Goal: Task Accomplishment & Management: Complete application form

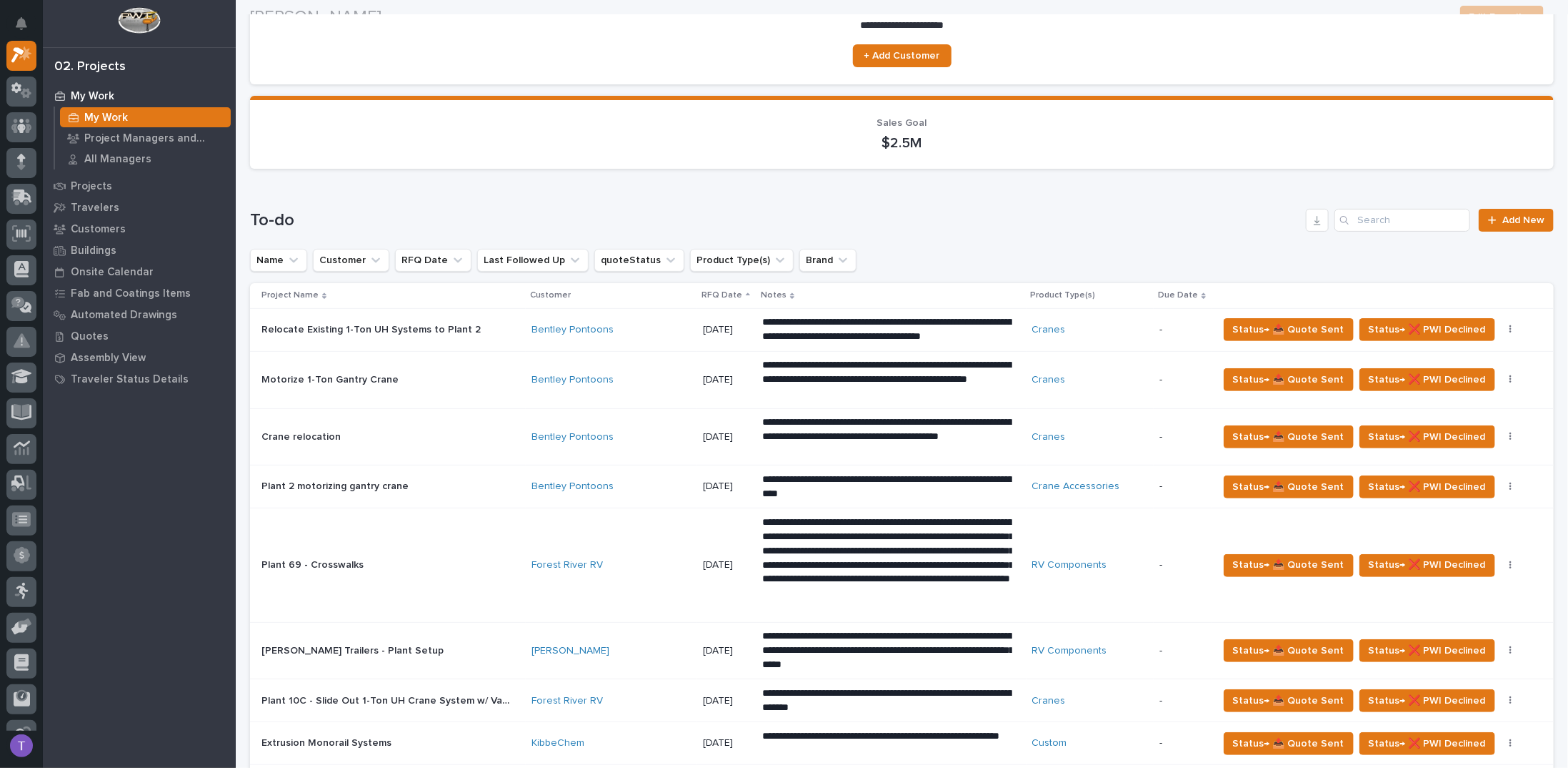
scroll to position [214, 0]
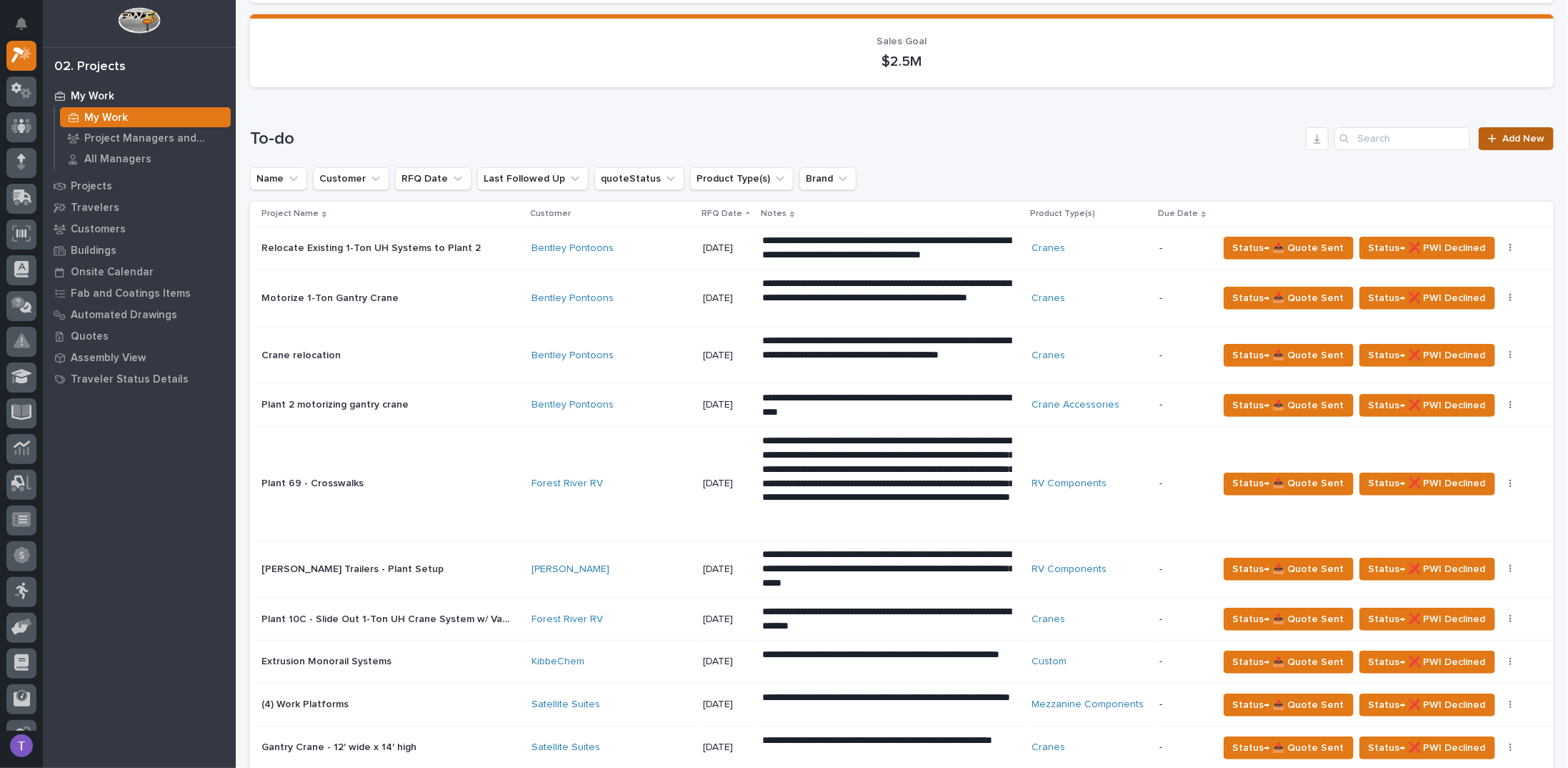
click at [1503, 138] on span "Add New" at bounding box center [1524, 138] width 43 height 10
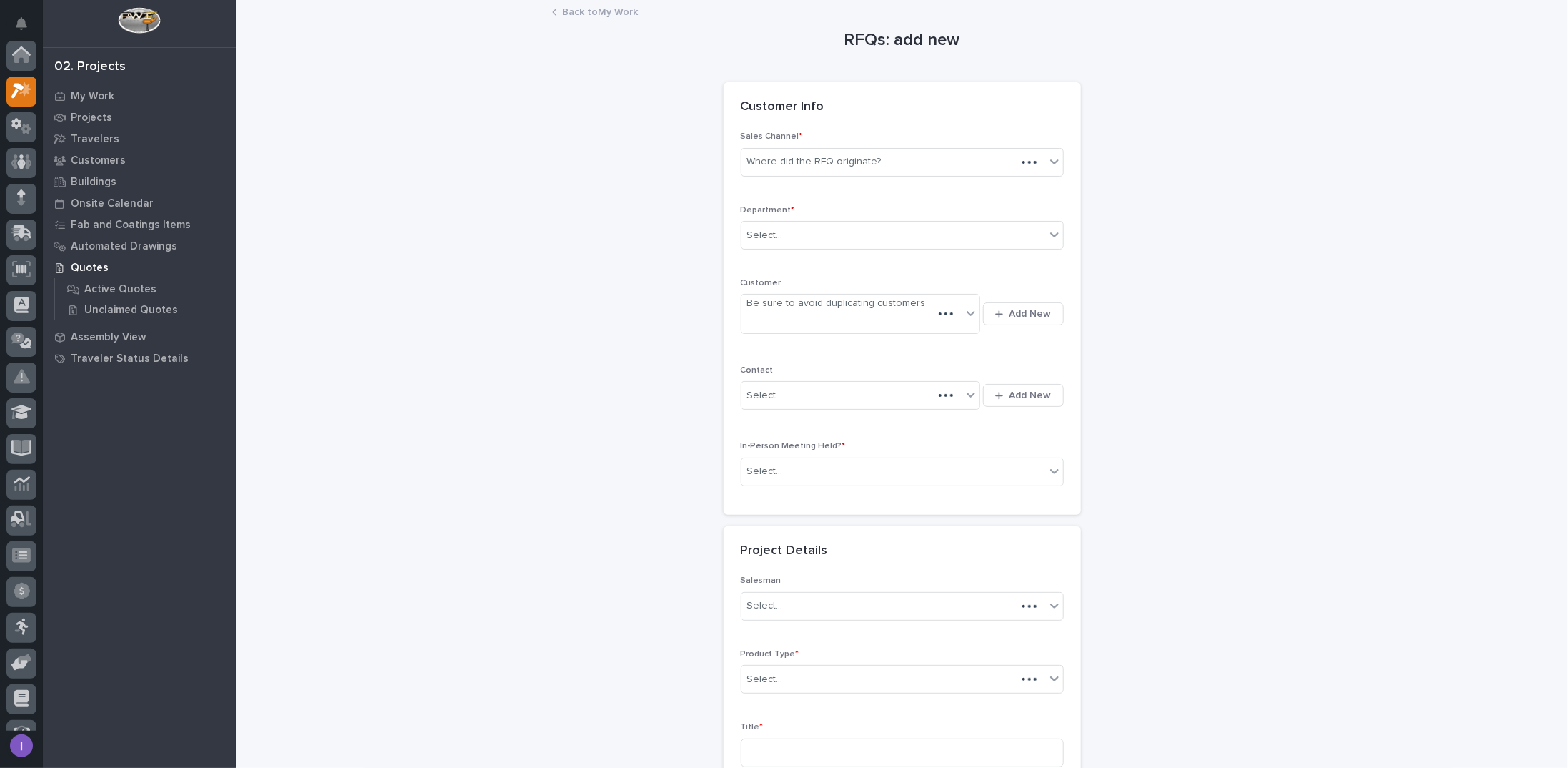
scroll to position [36, 0]
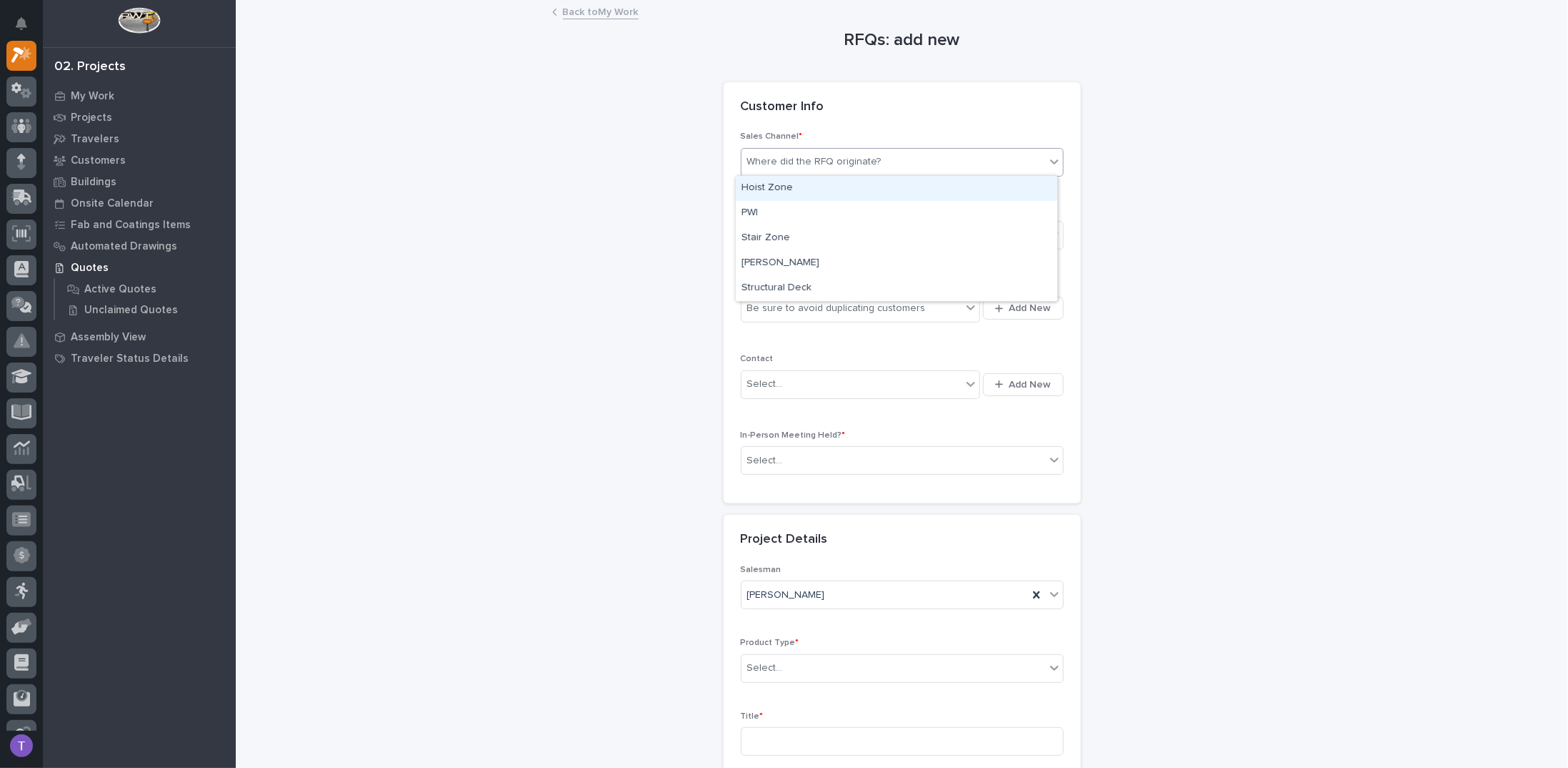
click at [801, 159] on div "Where did the RFQ originate?" at bounding box center [814, 162] width 134 height 15
click at [750, 213] on div "PWI" at bounding box center [897, 213] width 322 height 25
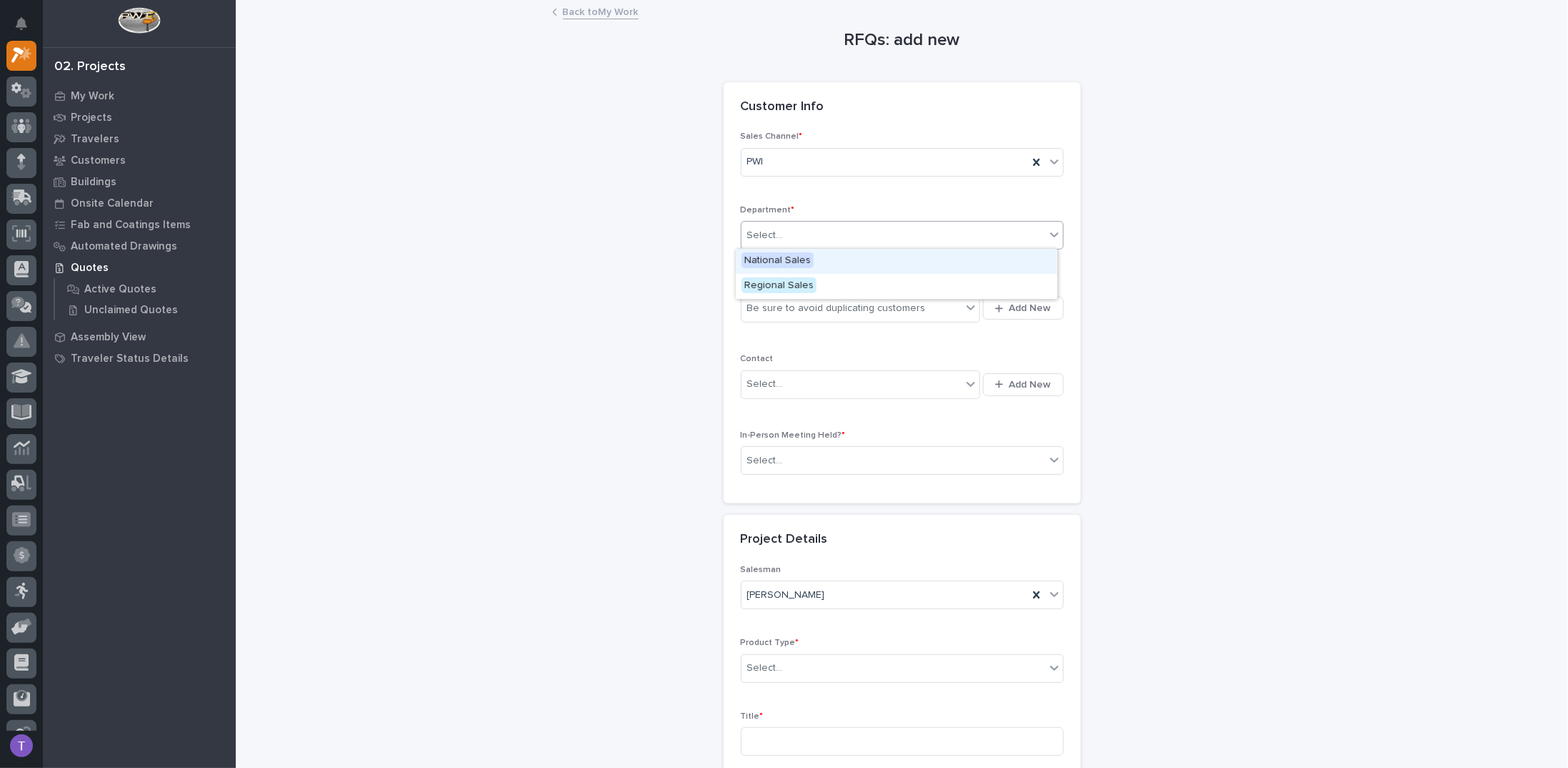
click at [758, 231] on div "Select..." at bounding box center [765, 235] width 36 height 15
click at [761, 279] on span "Regional Sales" at bounding box center [779, 285] width 75 height 16
click at [762, 301] on div "Be sure to avoid duplicating customers" at bounding box center [837, 309] width 178 height 15
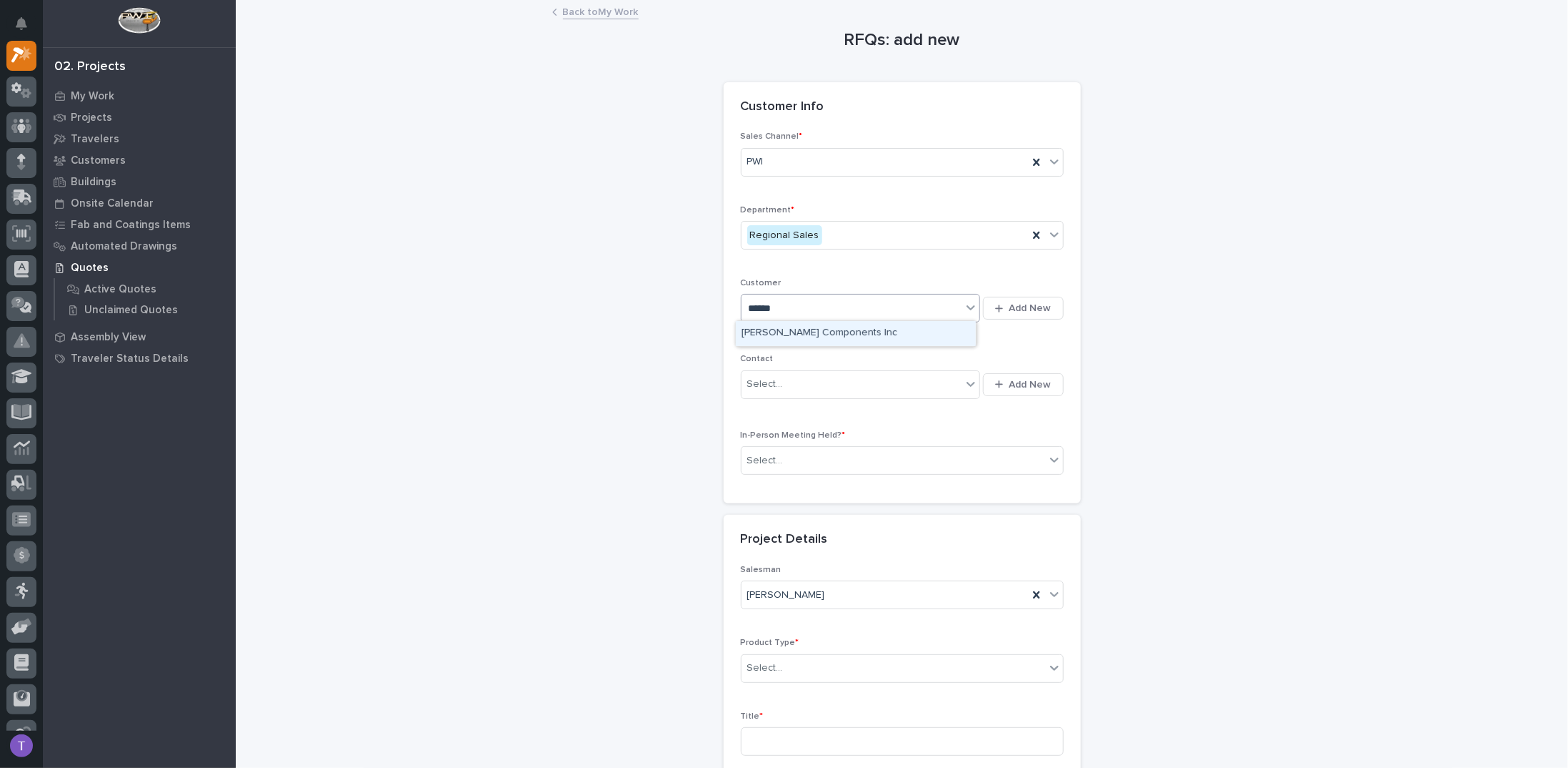
type input "*******"
click at [770, 329] on div "[PERSON_NAME] Components Inc" at bounding box center [856, 334] width 240 height 25
click at [754, 377] on div "Select..." at bounding box center [765, 384] width 36 height 15
type input "*"
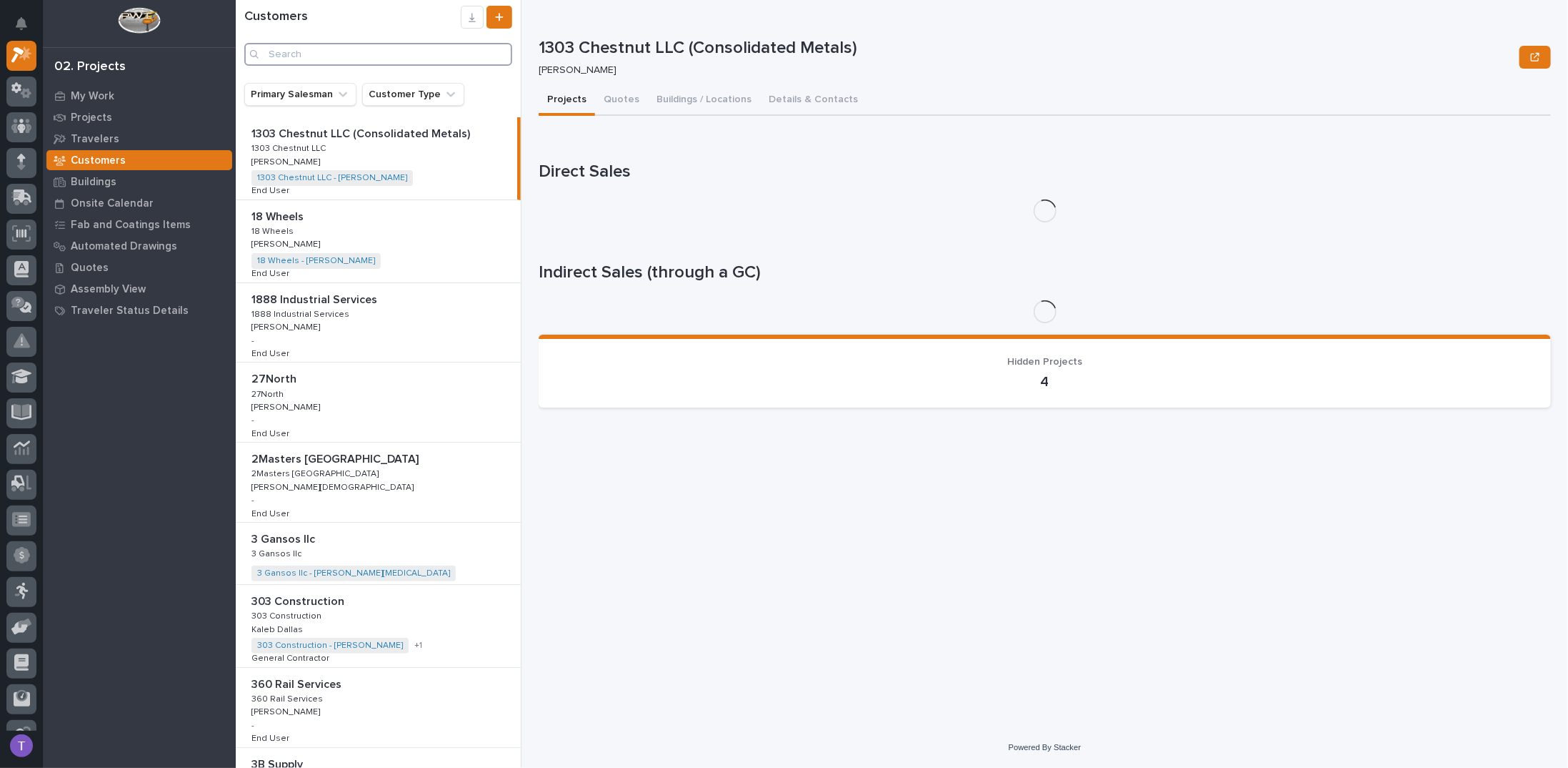
click at [358, 50] on input "Search" at bounding box center [378, 53] width 268 height 23
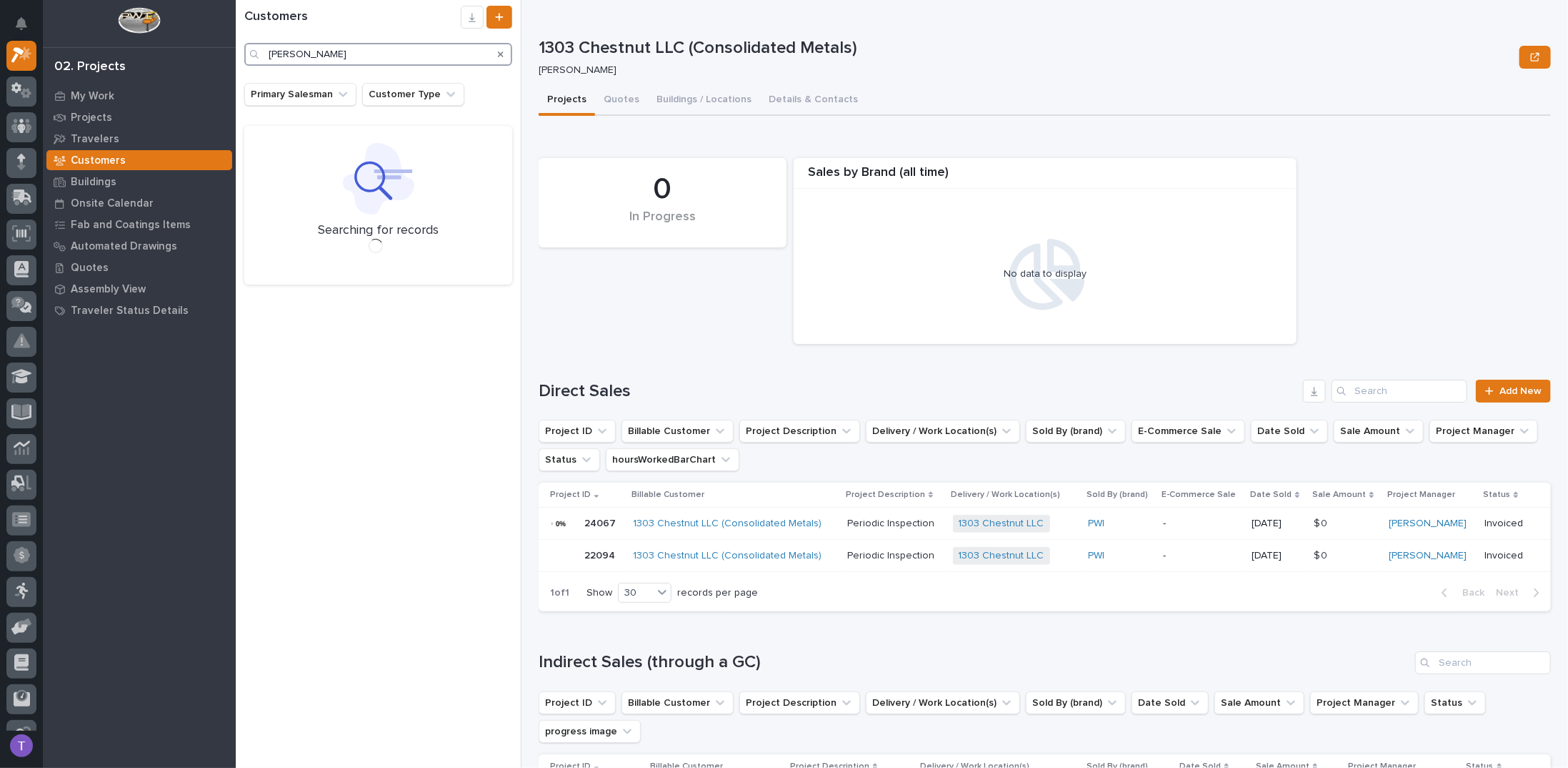
type input "[PERSON_NAME]"
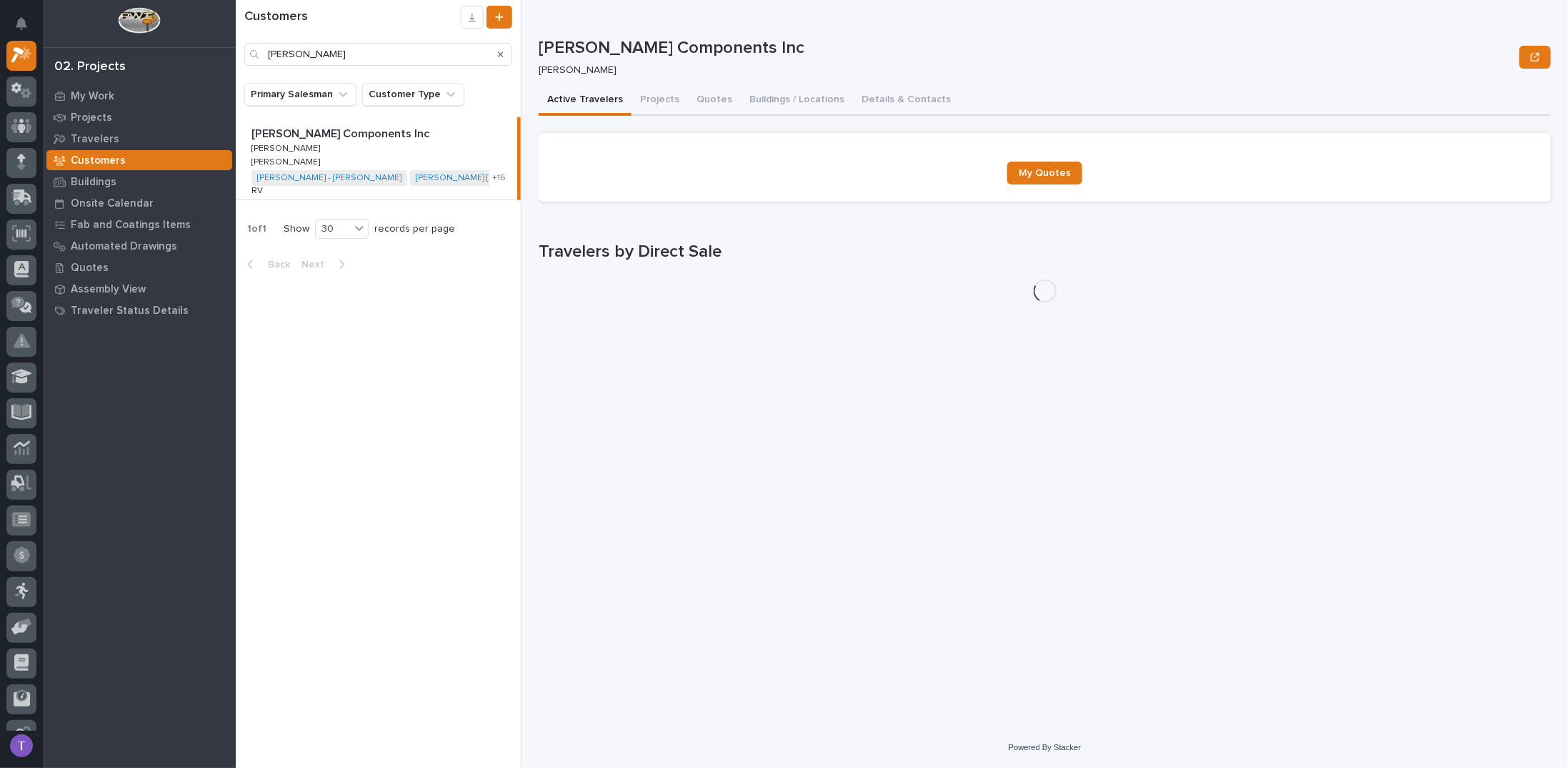
click at [328, 133] on p "[PERSON_NAME] Components Inc" at bounding box center [342, 133] width 181 height 17
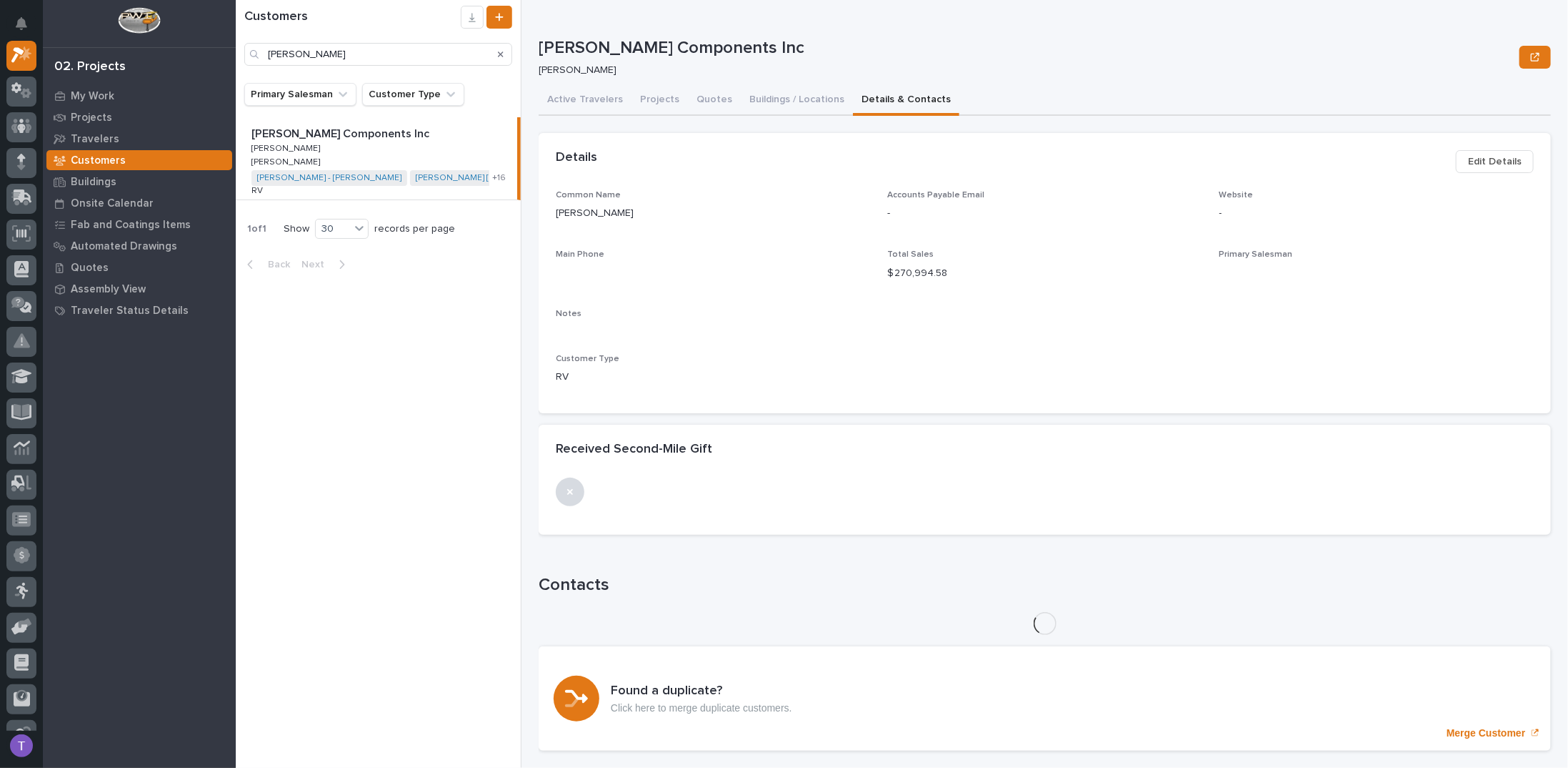
click at [864, 98] on button "Details & Contacts" at bounding box center [906, 101] width 107 height 30
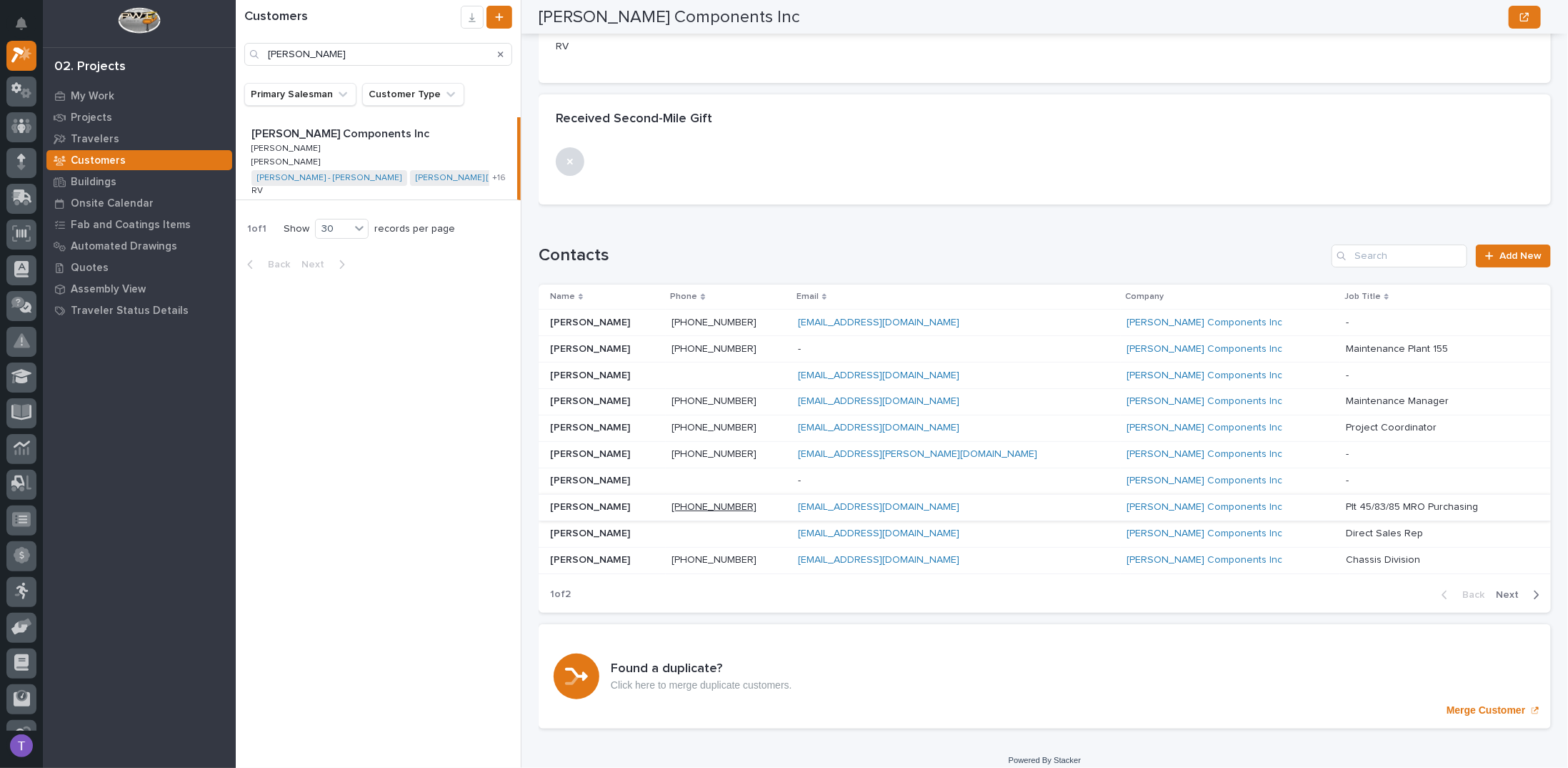
scroll to position [338, 0]
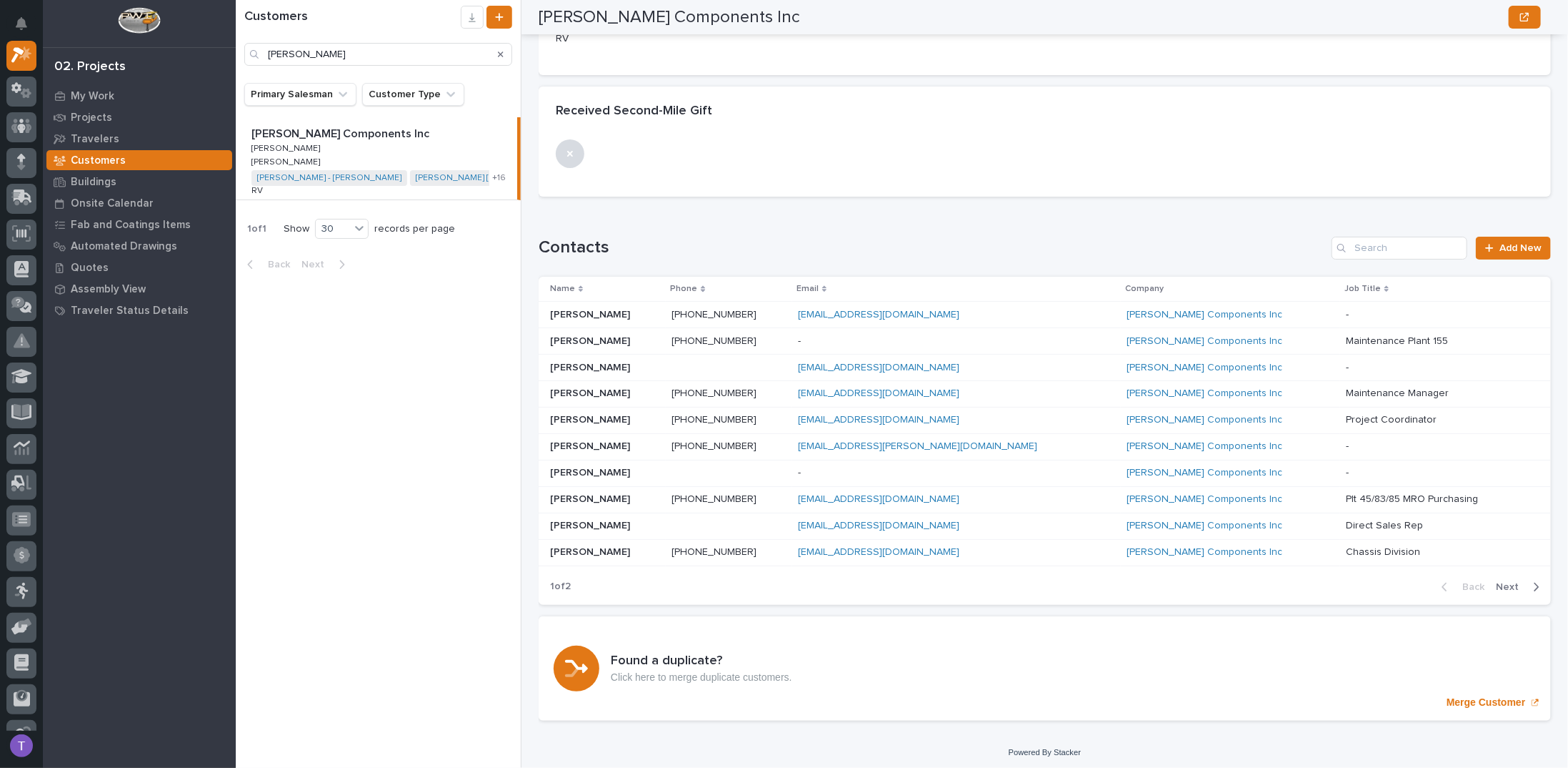
click at [1503, 580] on span "Next" at bounding box center [1512, 586] width 32 height 13
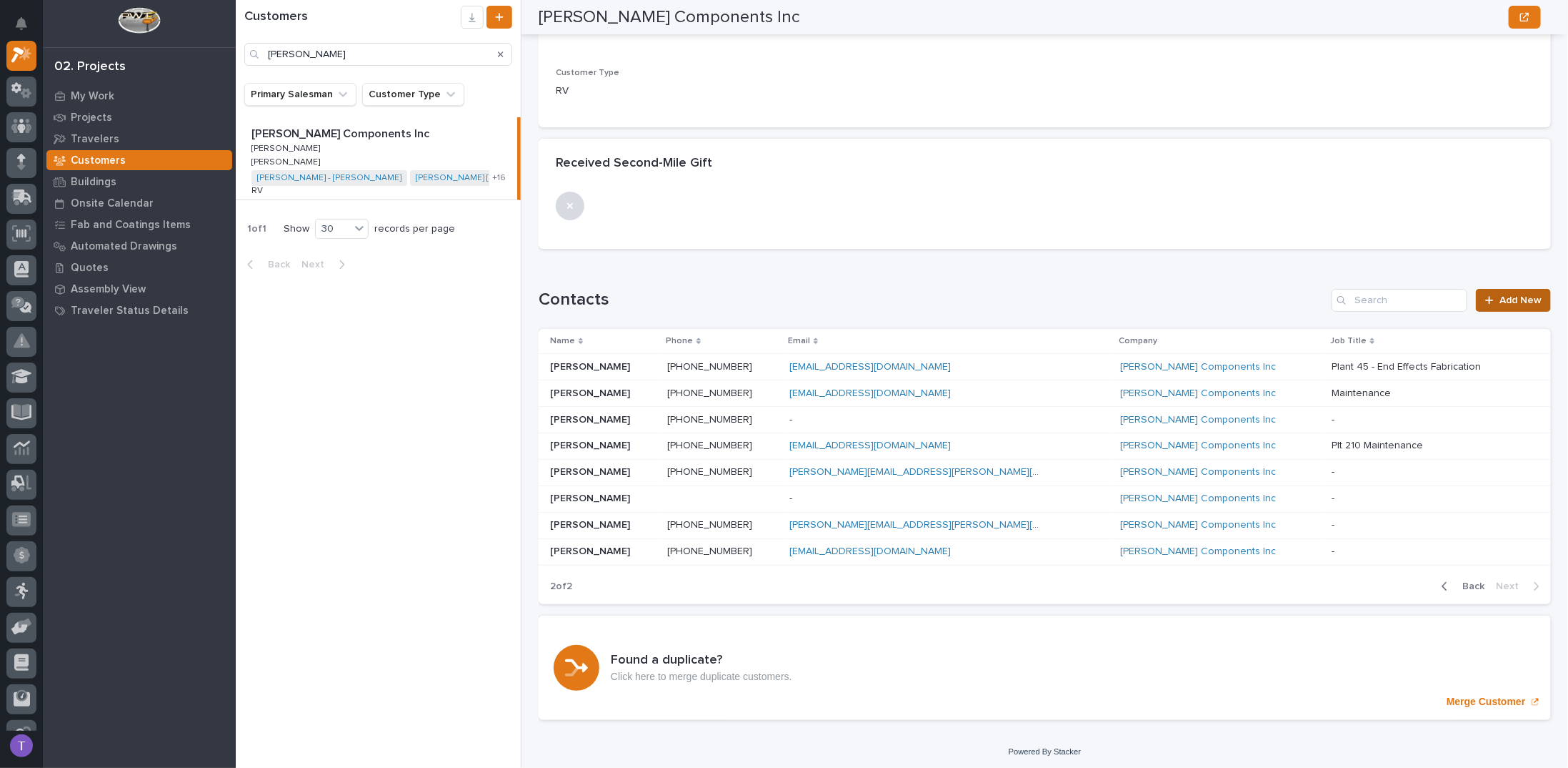
click at [1503, 297] on span "Add New" at bounding box center [1520, 300] width 43 height 10
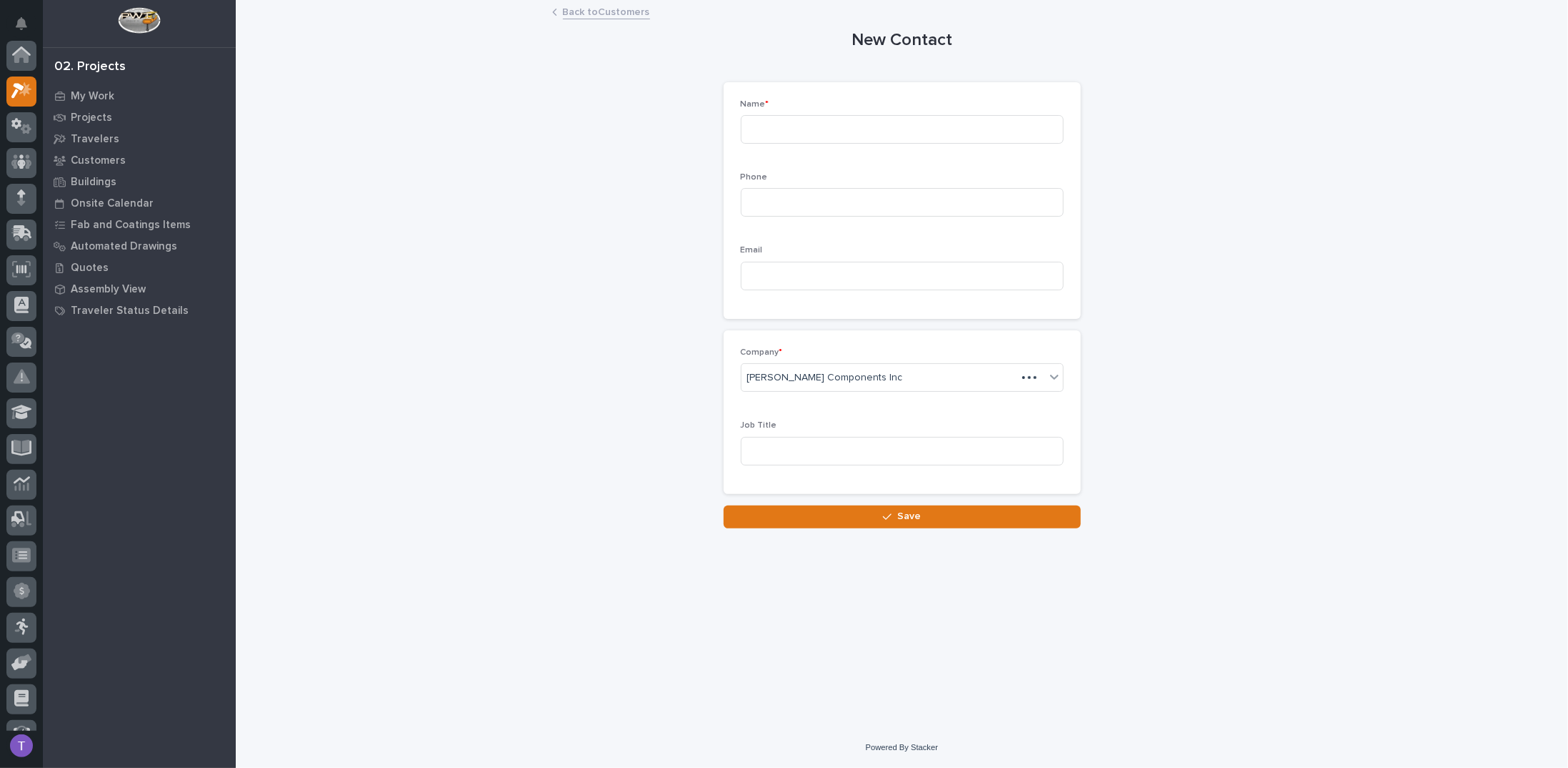
scroll to position [36, 0]
click at [835, 128] on input at bounding box center [902, 129] width 323 height 28
type input "Carl Sample"
type input "csample@lci1"
click at [792, 449] on input at bounding box center [902, 451] width 323 height 28
